Goal: Find specific page/section: Find specific page/section

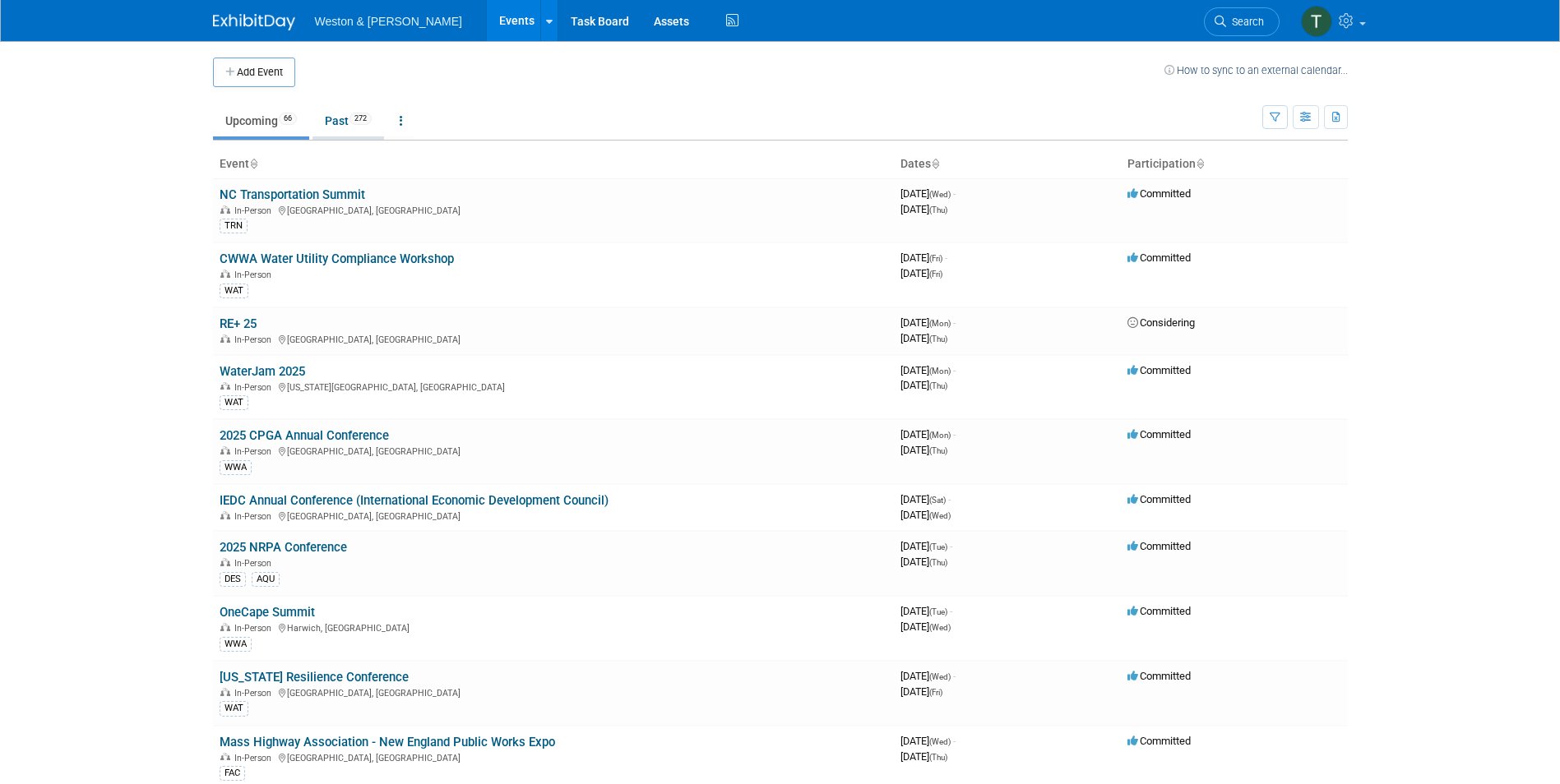
click at [341, 115] on link "Past 272" at bounding box center [348, 121] width 72 height 31
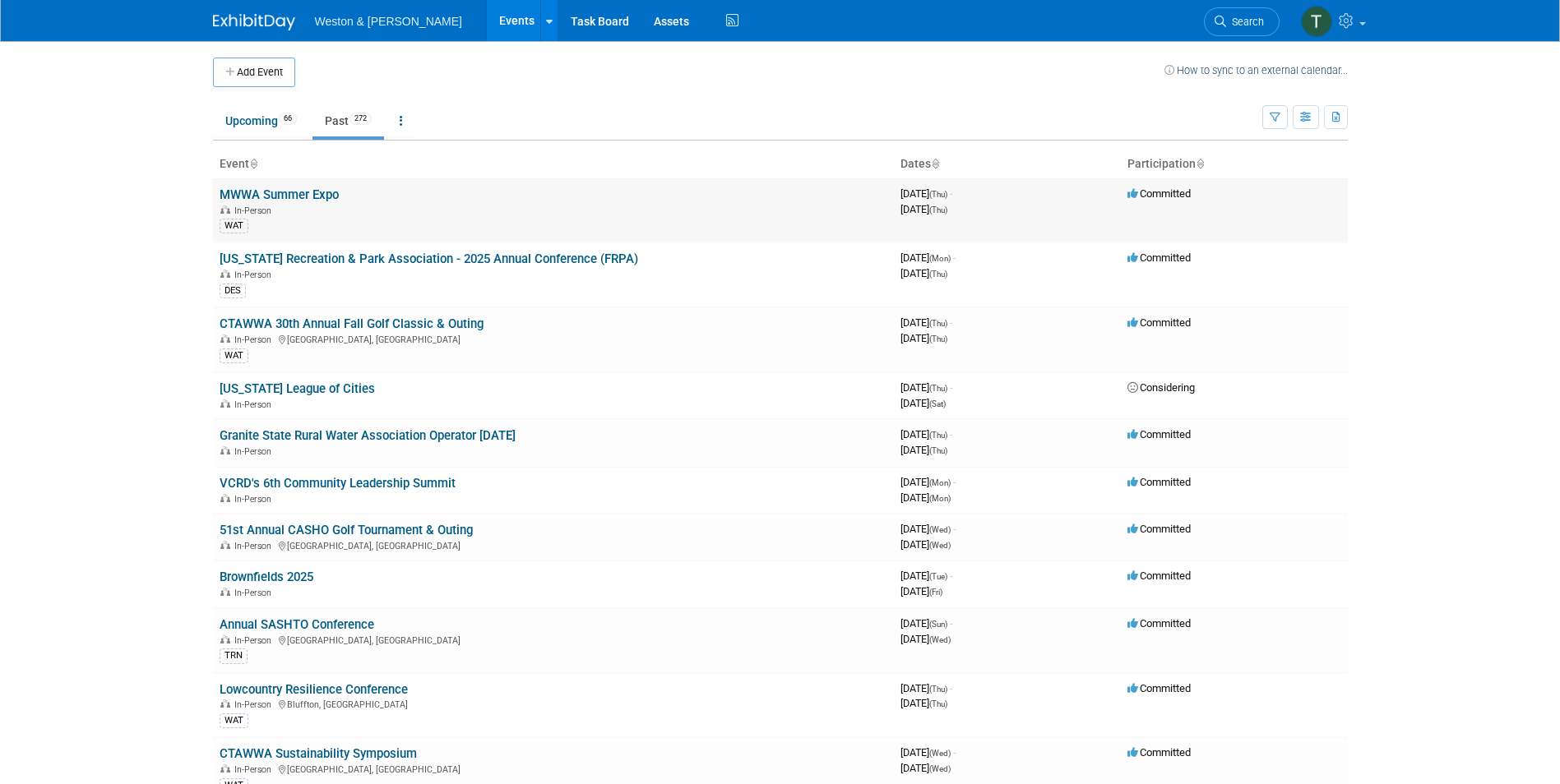
click at [261, 197] on link "MWWA Summer Expo" at bounding box center [279, 194] width 119 height 14
click at [939, 161] on icon at bounding box center [935, 164] width 9 height 11
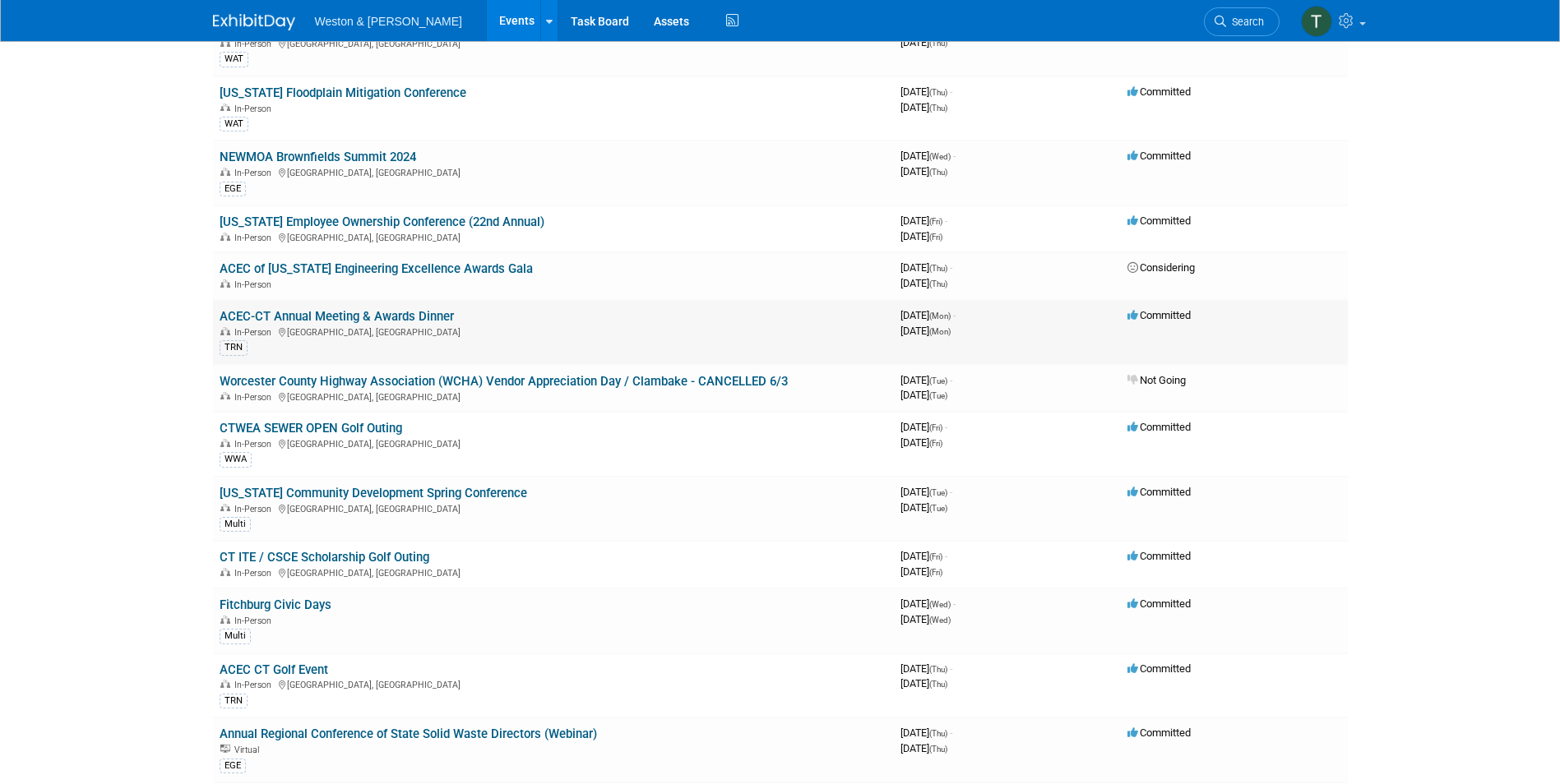
scroll to position [3537, 0]
